Goal: Information Seeking & Learning: Learn about a topic

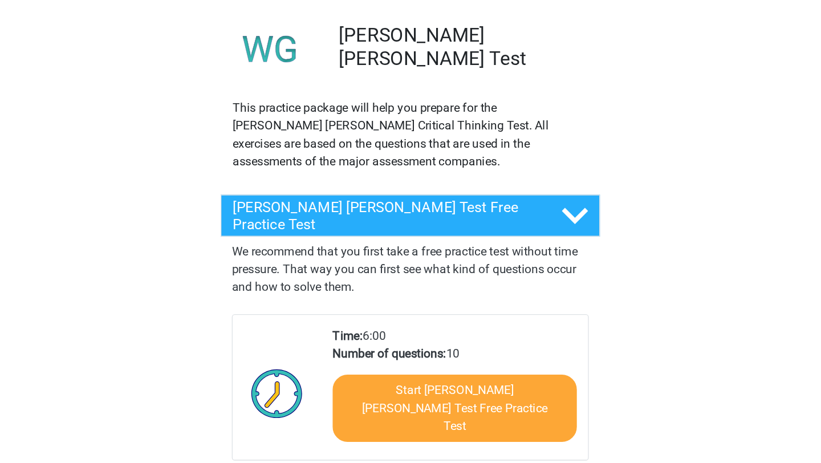
scroll to position [69, 0]
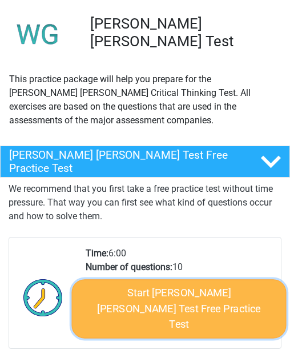
click at [160, 288] on link "Start [PERSON_NAME] [PERSON_NAME] Test Free Practice Test" at bounding box center [178, 308] width 214 height 59
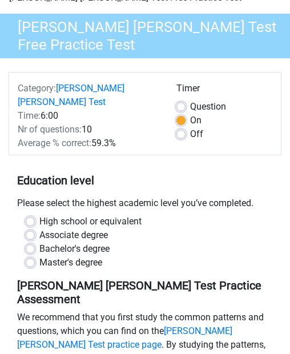
scroll to position [76, 0]
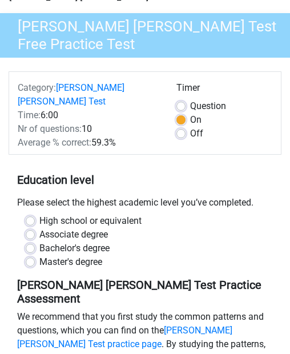
click at [29, 258] on div "High school or equivalent Associate degree Bachelor's degree Master's degree" at bounding box center [145, 246] width 273 height 64
click at [39, 255] on label "Master's degree" at bounding box center [70, 262] width 63 height 14
click at [30, 255] on input "Master's degree" at bounding box center [30, 260] width 9 height 11
radio input "true"
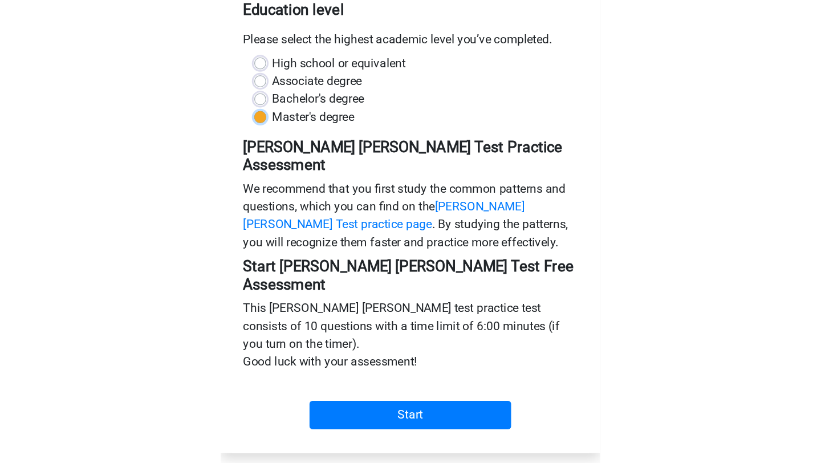
scroll to position [255, 0]
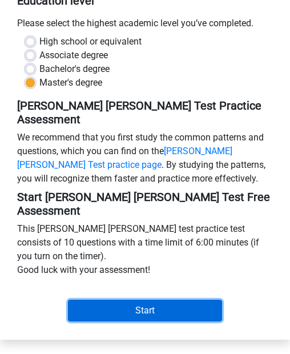
click at [134, 299] on input "Start" at bounding box center [145, 310] width 154 height 22
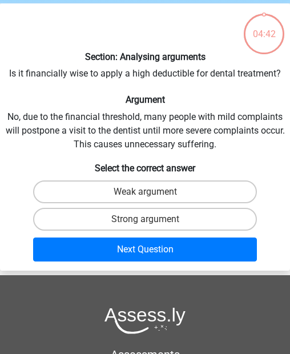
scroll to position [42, 0]
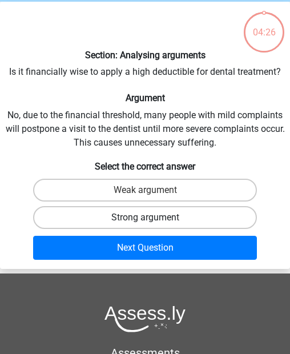
click at [135, 216] on label "Strong argument" at bounding box center [145, 217] width 224 height 23
click at [145, 217] on input "Strong argument" at bounding box center [148, 220] width 7 height 7
radio input "true"
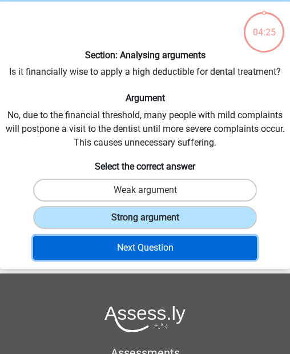
click at [129, 249] on button "Next Question" at bounding box center [145, 248] width 224 height 24
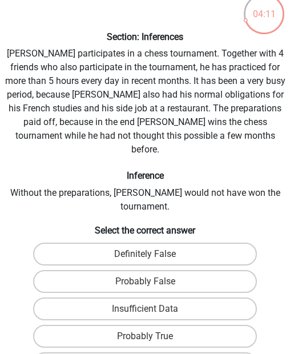
scroll to position [83, 0]
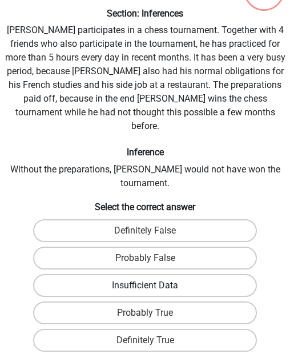
click at [160, 274] on label "Insufficient Data" at bounding box center [145, 285] width 224 height 23
click at [152, 285] on input "Insufficient Data" at bounding box center [148, 288] width 7 height 7
radio input "true"
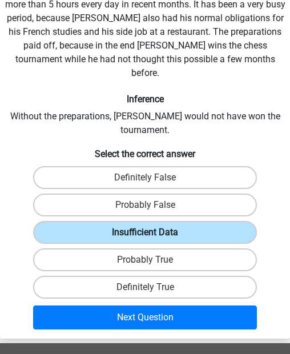
scroll to position [134, 0]
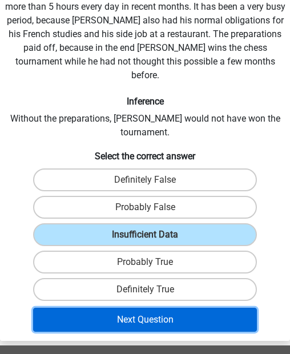
click at [145, 307] on button "Next Question" at bounding box center [145, 319] width 224 height 24
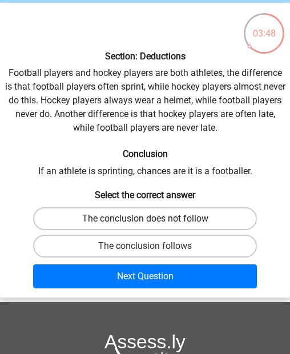
scroll to position [36, 0]
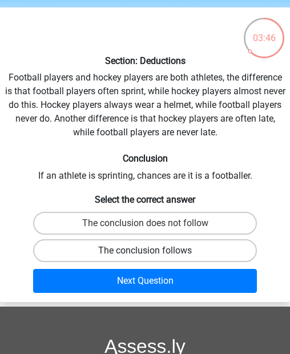
click at [137, 247] on label "The conclusion follows" at bounding box center [145, 250] width 224 height 23
click at [145, 250] on input "The conclusion follows" at bounding box center [148, 253] width 7 height 7
radio input "true"
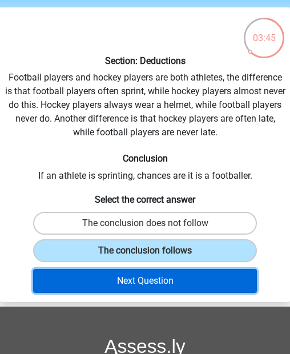
click at [131, 283] on button "Next Question" at bounding box center [145, 281] width 224 height 24
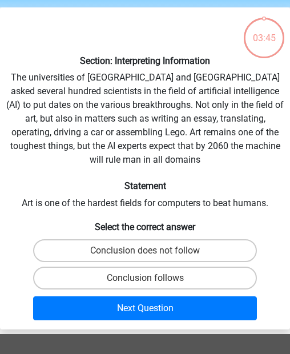
scroll to position [43, 0]
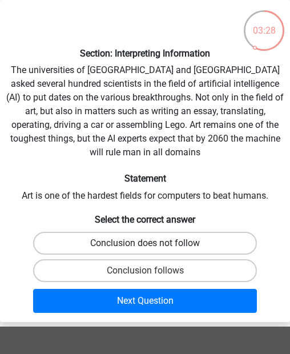
click at [147, 232] on label "Conclusion does not follow" at bounding box center [145, 243] width 224 height 23
click at [147, 243] on input "Conclusion does not follow" at bounding box center [148, 246] width 7 height 7
radio input "true"
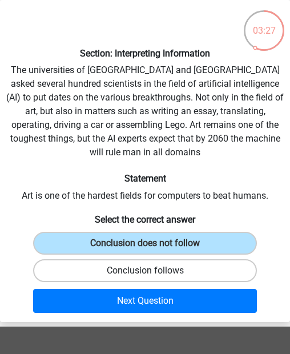
click at [142, 259] on label "Conclusion follows" at bounding box center [145, 270] width 224 height 23
click at [145, 270] on input "Conclusion follows" at bounding box center [148, 273] width 7 height 7
radio input "true"
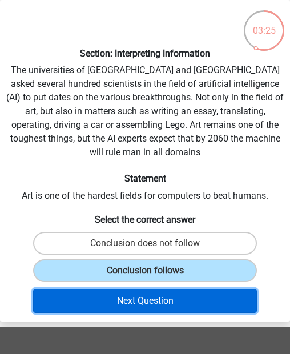
click at [135, 293] on button "Next Question" at bounding box center [145, 301] width 224 height 24
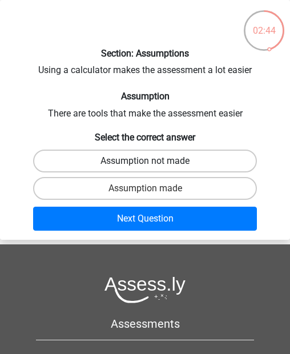
click at [116, 156] on label "Assumption not made" at bounding box center [145, 160] width 224 height 23
click at [145, 161] on input "Assumption not made" at bounding box center [148, 164] width 7 height 7
radio input "true"
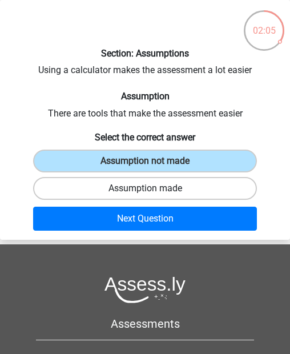
click at [143, 184] on label "Assumption made" at bounding box center [145, 188] width 224 height 23
click at [145, 188] on input "Assumption made" at bounding box center [148, 191] width 7 height 7
radio input "true"
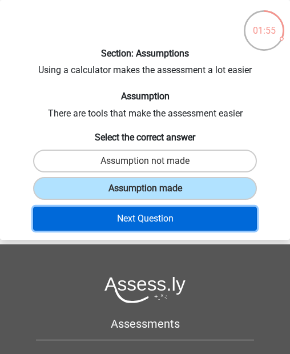
click at [122, 218] on button "Next Question" at bounding box center [145, 218] width 224 height 24
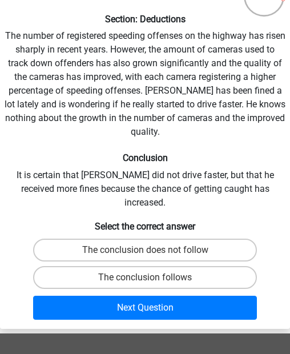
scroll to position [76, 0]
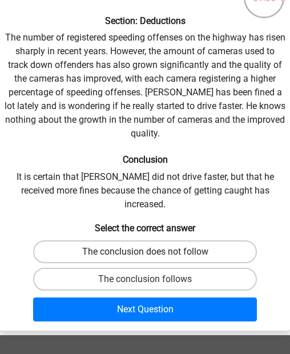
click at [132, 240] on label "The conclusion does not follow" at bounding box center [145, 251] width 224 height 23
click at [145, 251] on input "The conclusion does not follow" at bounding box center [148, 254] width 7 height 7
radio input "true"
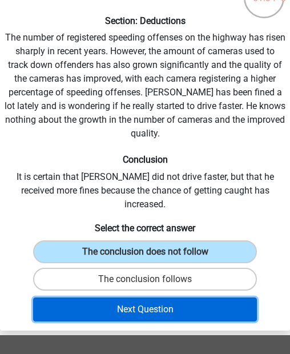
click at [124, 297] on button "Next Question" at bounding box center [145, 309] width 224 height 24
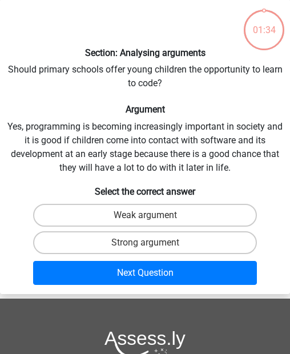
scroll to position [43, 0]
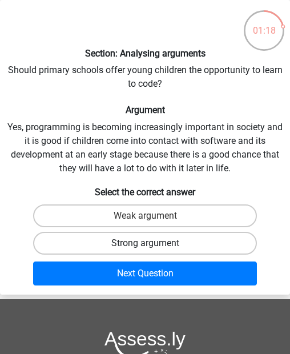
click at [139, 244] on label "Strong argument" at bounding box center [145, 243] width 224 height 23
click at [145, 244] on input "Strong argument" at bounding box center [148, 246] width 7 height 7
radio input "true"
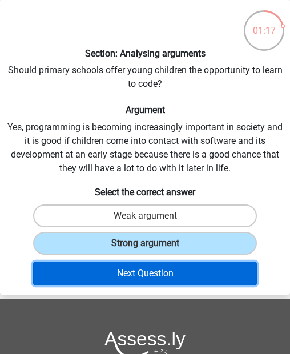
click at [141, 265] on button "Next Question" at bounding box center [145, 273] width 224 height 24
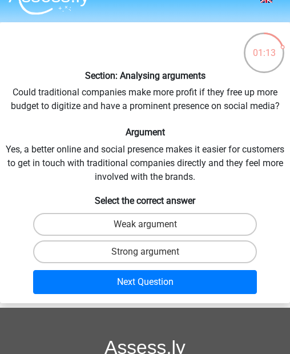
scroll to position [19, 0]
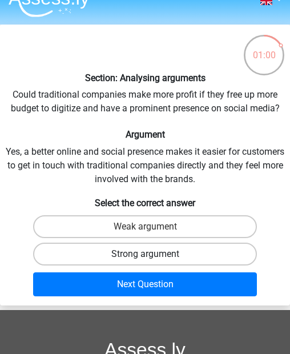
click at [135, 259] on label "Strong argument" at bounding box center [145, 253] width 224 height 23
click at [145, 259] on input "Strong argument" at bounding box center [148, 257] width 7 height 7
radio input "true"
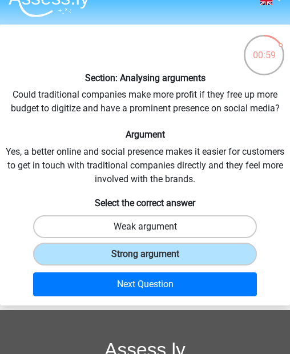
click at [134, 230] on label "Weak argument" at bounding box center [145, 226] width 224 height 23
click at [145, 230] on input "Weak argument" at bounding box center [148, 229] width 7 height 7
radio input "true"
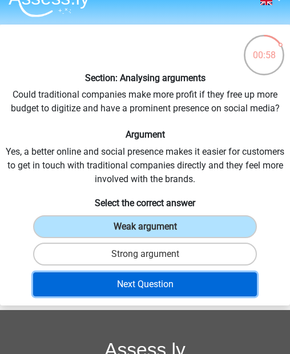
click at [142, 279] on button "Next Question" at bounding box center [145, 284] width 224 height 24
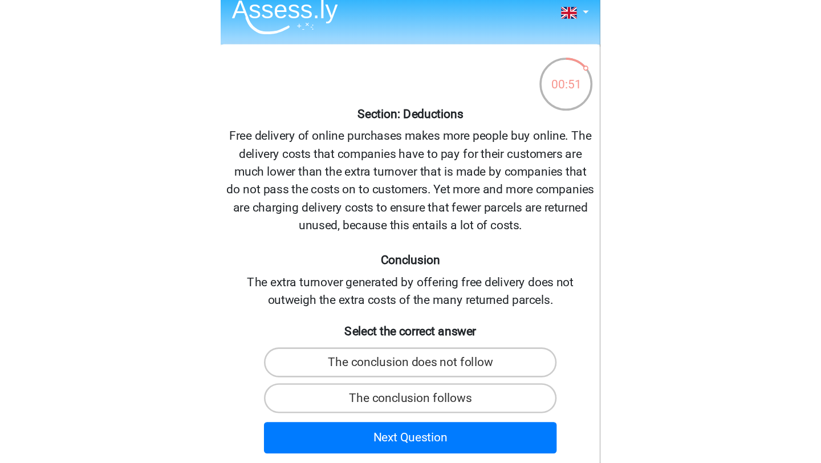
scroll to position [11, 0]
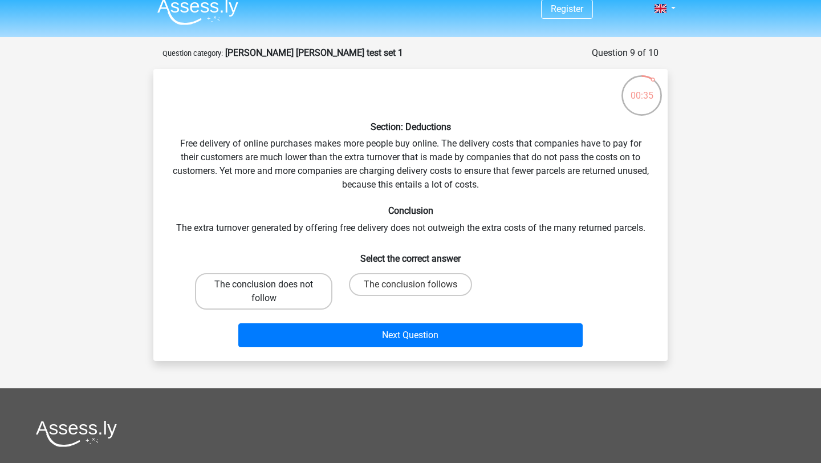
click at [289, 287] on label "The conclusion does not follow" at bounding box center [263, 291] width 137 height 36
click at [271, 287] on input "The conclusion does not follow" at bounding box center [267, 288] width 7 height 7
radio input "true"
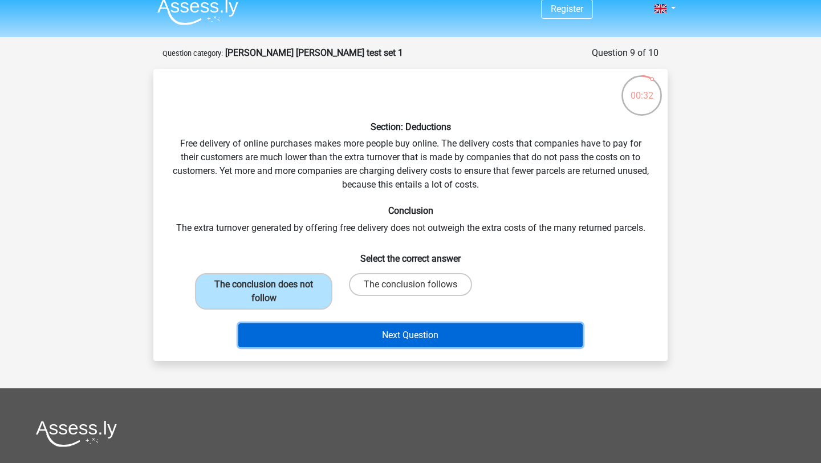
click at [289, 327] on button "Next Question" at bounding box center [410, 335] width 345 height 24
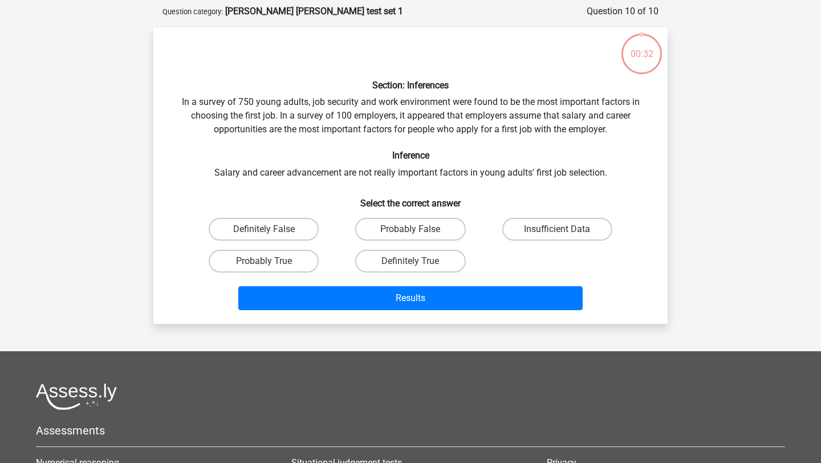
scroll to position [57, 0]
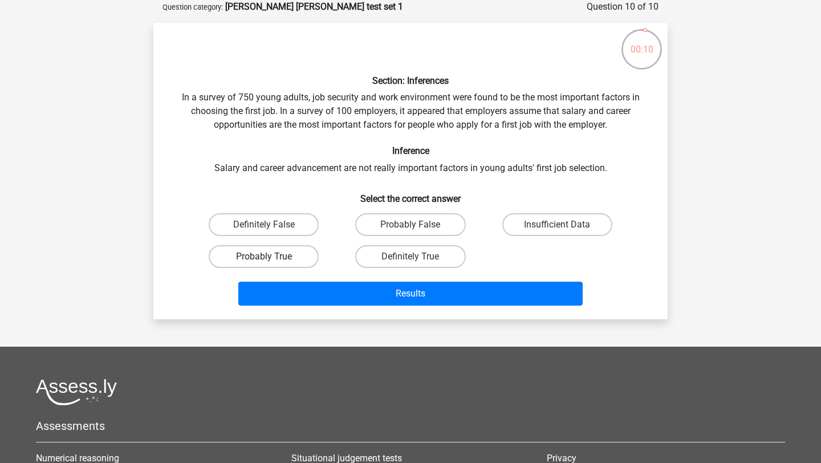
click at [285, 255] on label "Probably True" at bounding box center [264, 256] width 110 height 23
click at [271, 257] on input "Probably True" at bounding box center [267, 260] width 7 height 7
radio input "true"
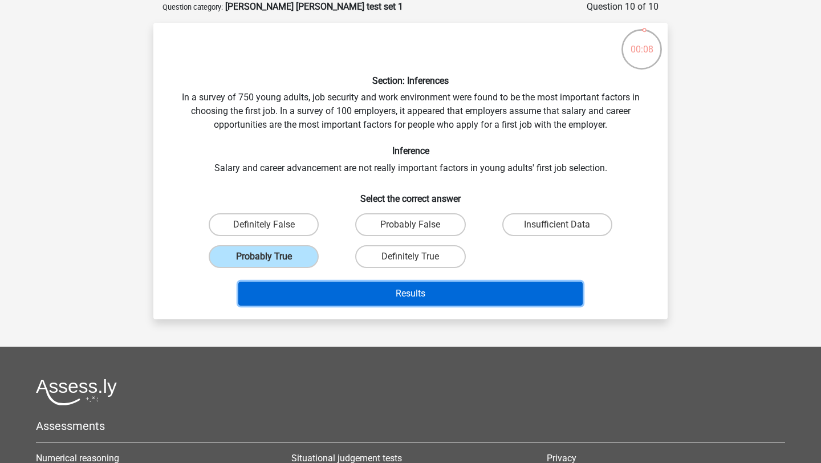
click at [289, 289] on button "Results" at bounding box center [410, 294] width 345 height 24
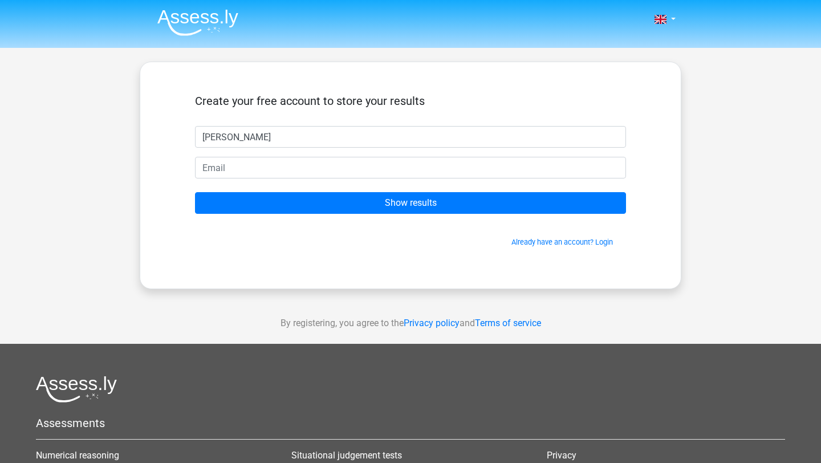
type input "Kamron Ali"
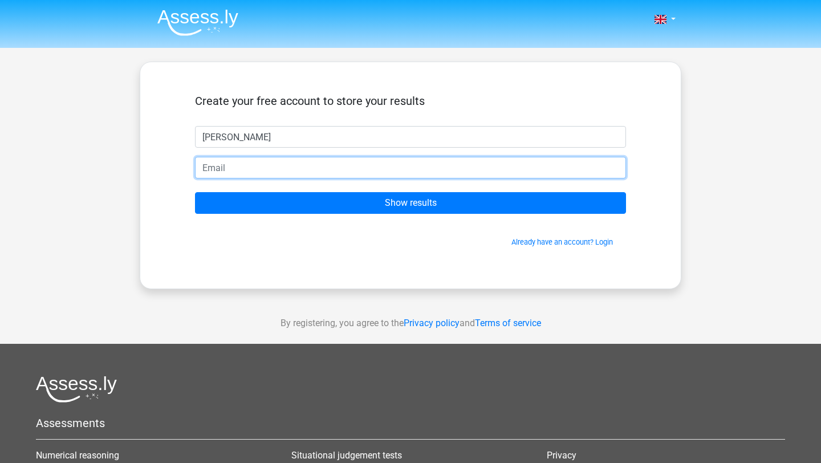
click at [246, 167] on input "email" at bounding box center [410, 168] width 431 height 22
type input "Kamron.ali@hotmail.co.uk"
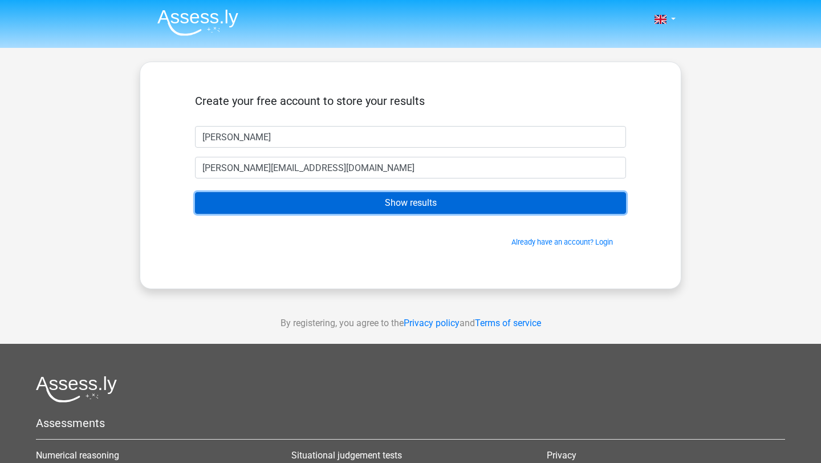
click at [358, 208] on input "Show results" at bounding box center [410, 203] width 431 height 22
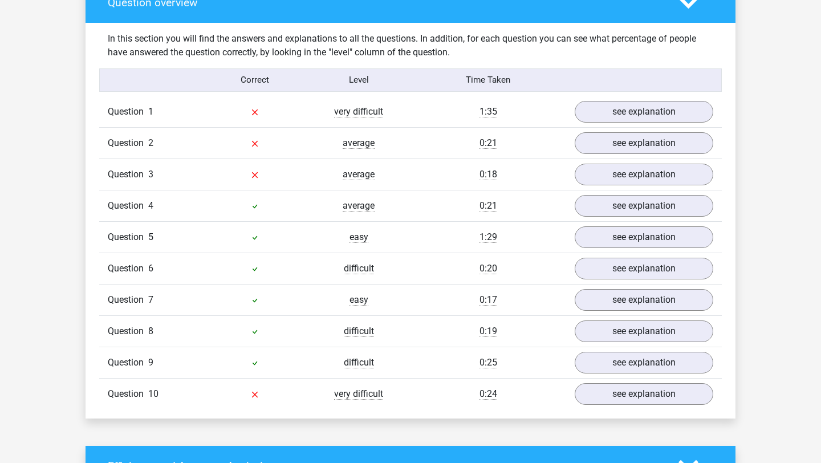
scroll to position [870, 0]
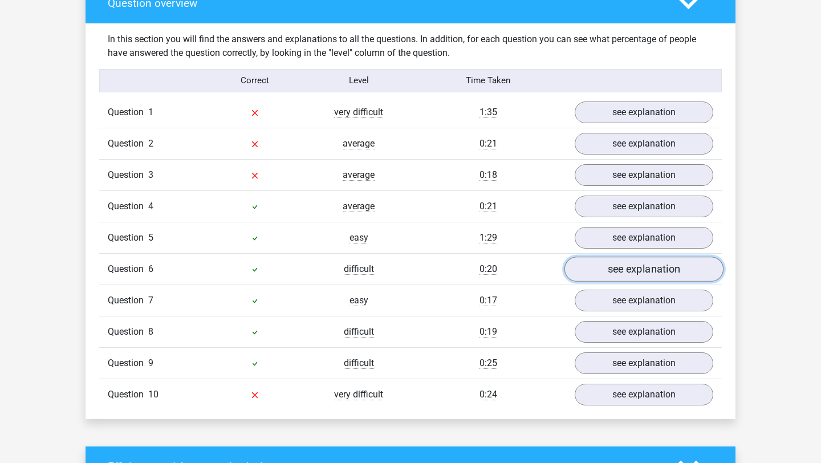
click at [607, 261] on link "see explanation" at bounding box center [644, 269] width 159 height 25
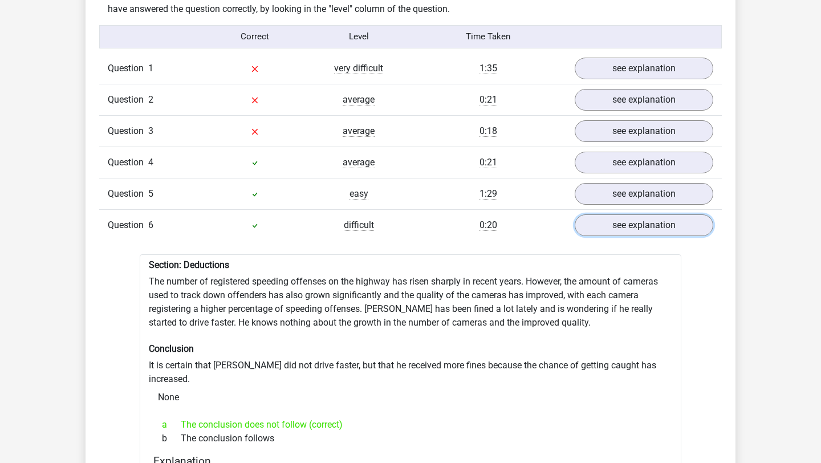
scroll to position [916, 0]
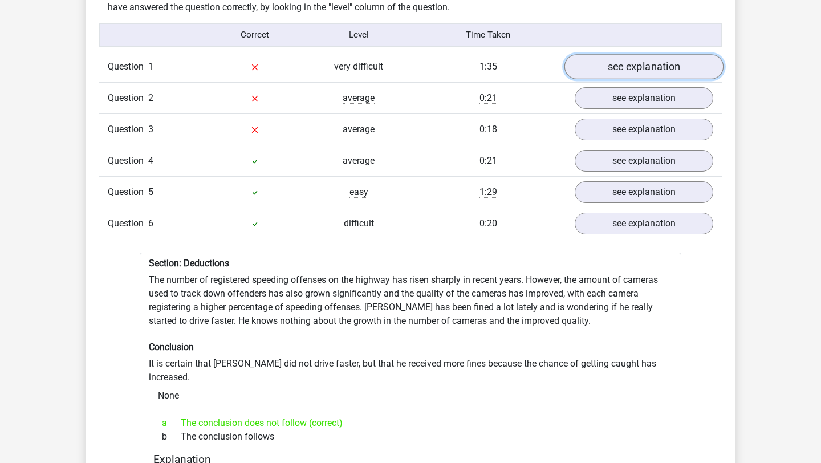
click at [624, 59] on link "see explanation" at bounding box center [644, 66] width 159 height 25
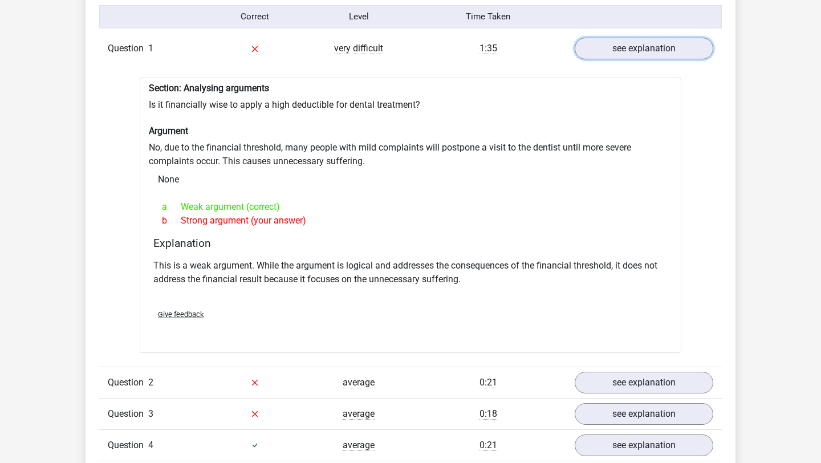
scroll to position [940, 0]
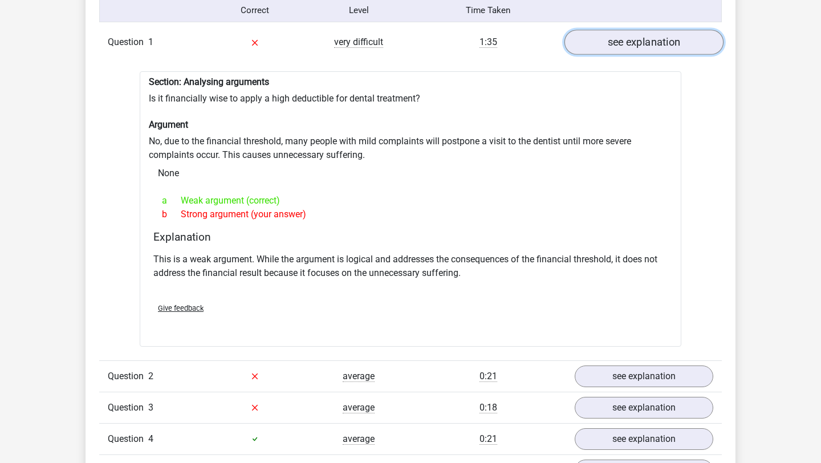
click at [617, 30] on link "see explanation" at bounding box center [644, 42] width 159 height 25
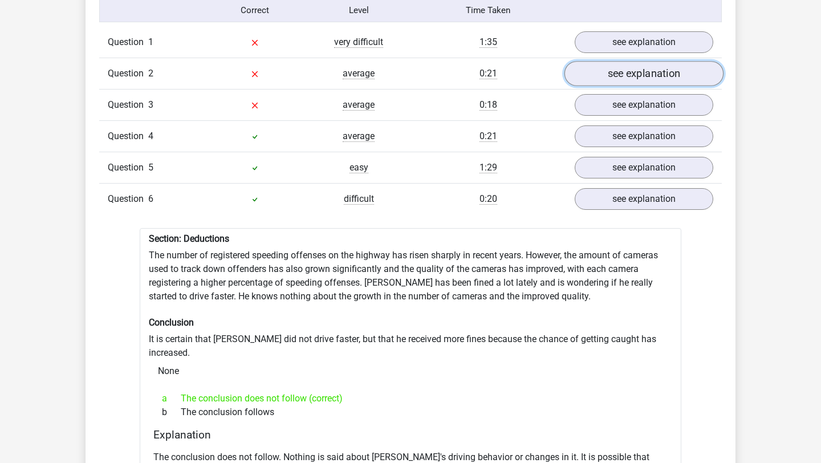
click at [617, 67] on link "see explanation" at bounding box center [644, 73] width 159 height 25
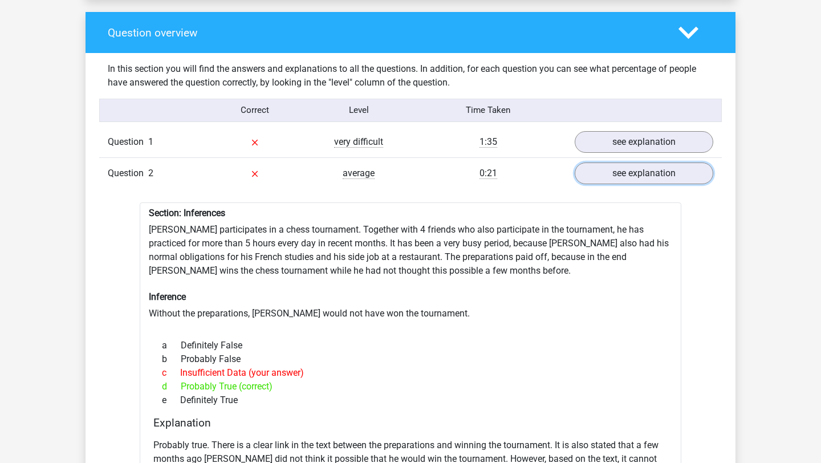
scroll to position [841, 0]
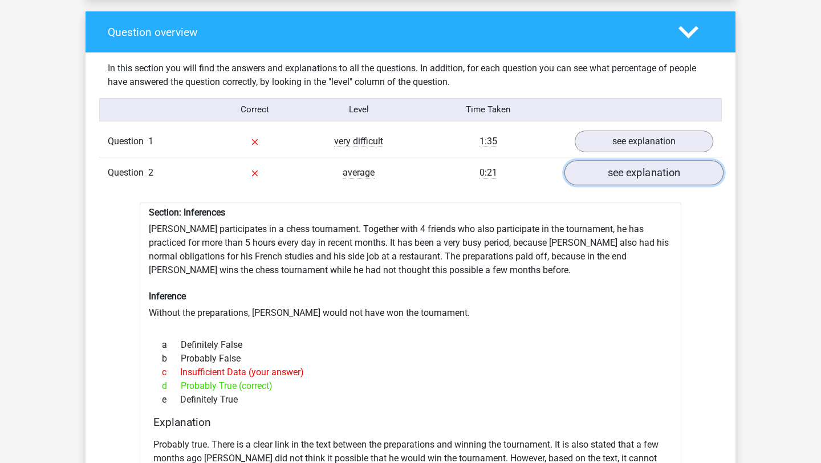
click at [635, 163] on link "see explanation" at bounding box center [644, 172] width 159 height 25
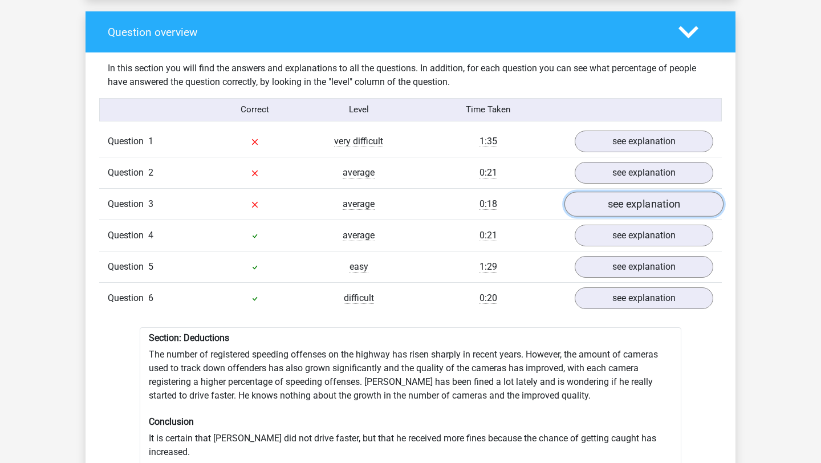
click at [616, 198] on link "see explanation" at bounding box center [644, 204] width 159 height 25
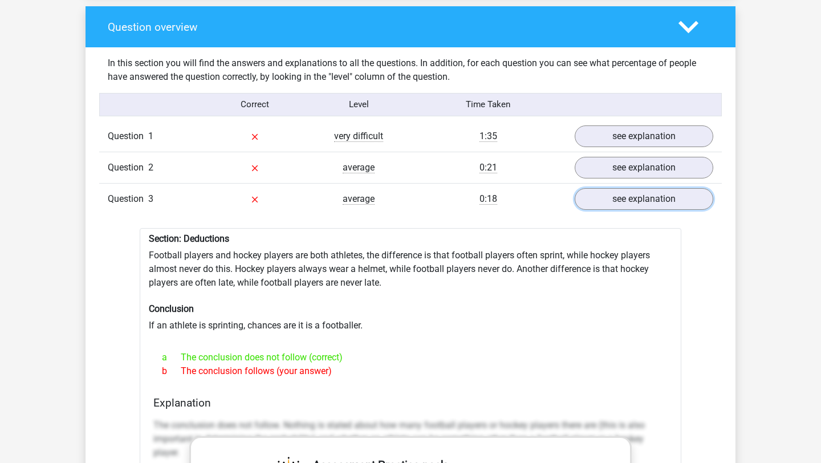
scroll to position [711, 0]
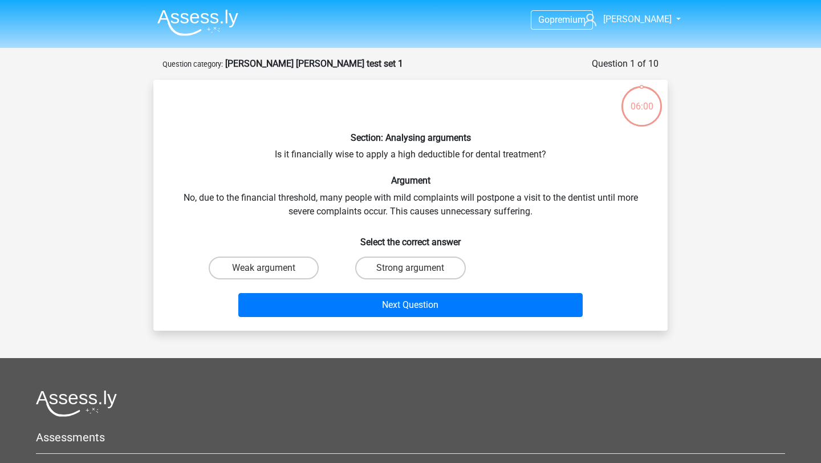
scroll to position [57, 0]
